Goal: Information Seeking & Learning: Learn about a topic

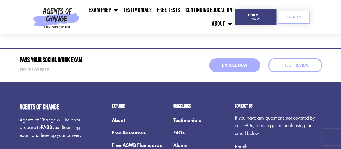
scroll to position [2032, 0]
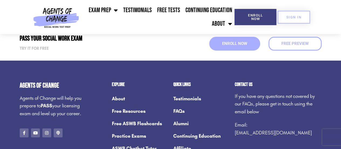
click at [178, 110] on link "FAQs" at bounding box center [202, 111] width 56 height 12
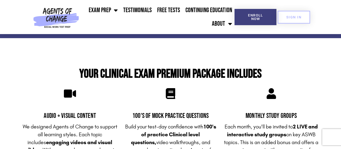
scroll to position [1306, 0]
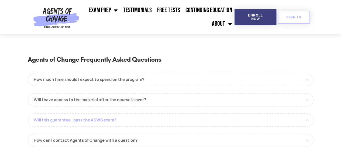
click at [189, 122] on link "Will this guarantee I pass the ASWB exam?" at bounding box center [171, 119] width 286 height 13
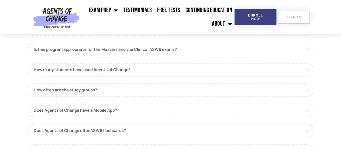
scroll to position [69, 0]
